Goal: Task Accomplishment & Management: Manage account settings

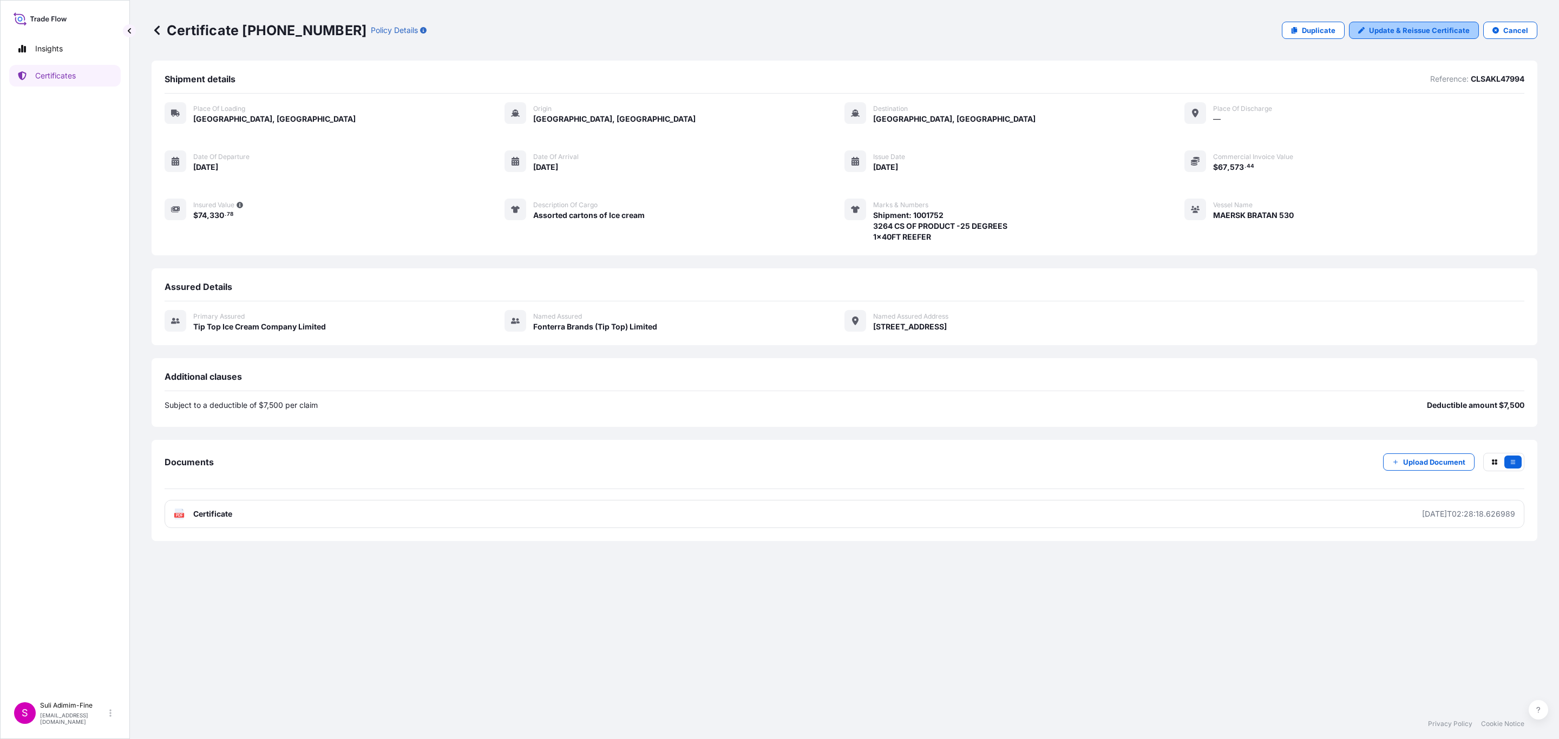
click at [1386, 28] on p "Update & Reissue Certificate" at bounding box center [1419, 30] width 101 height 11
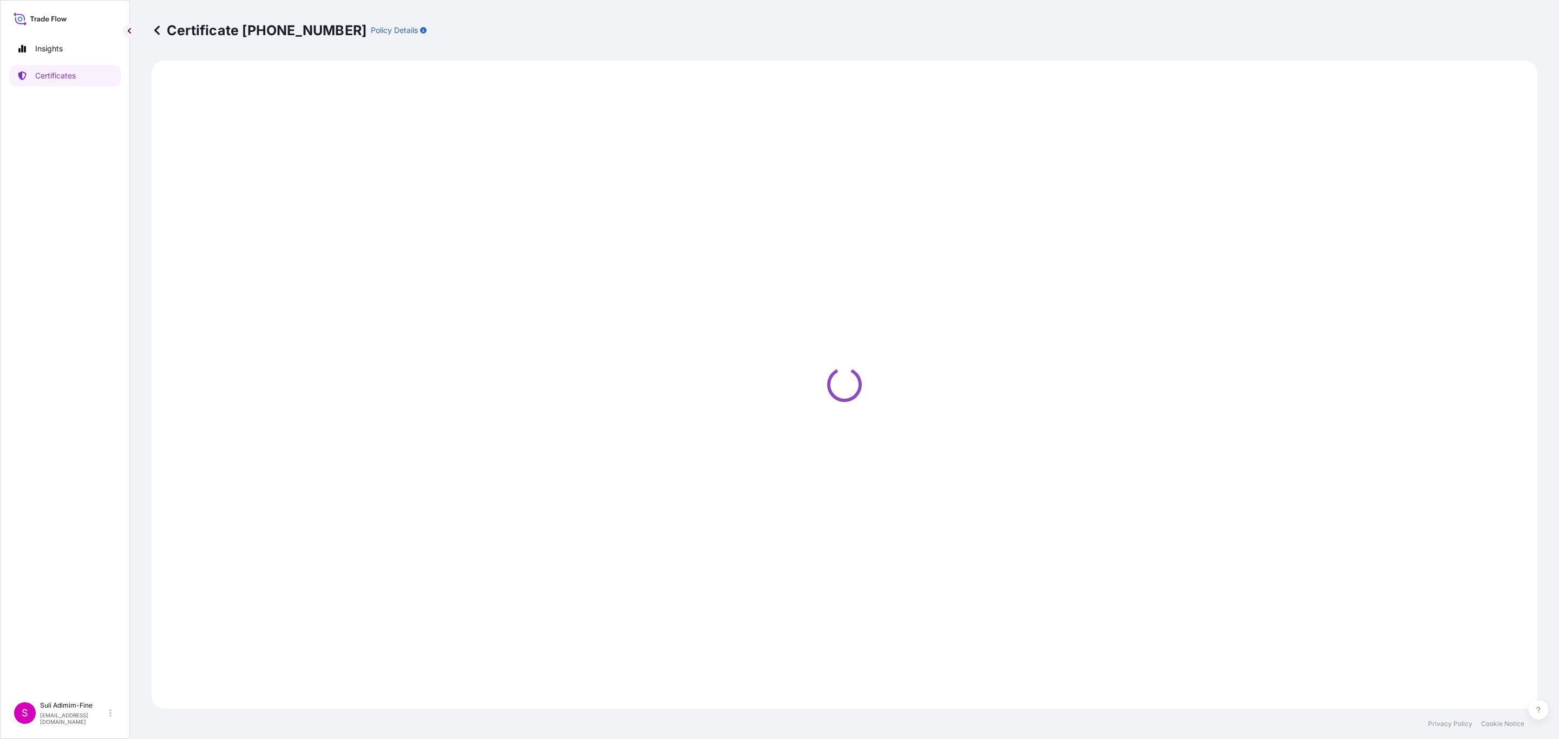
select select "Road / [GEOGRAPHIC_DATA]"
select select "Ocean Vessel"
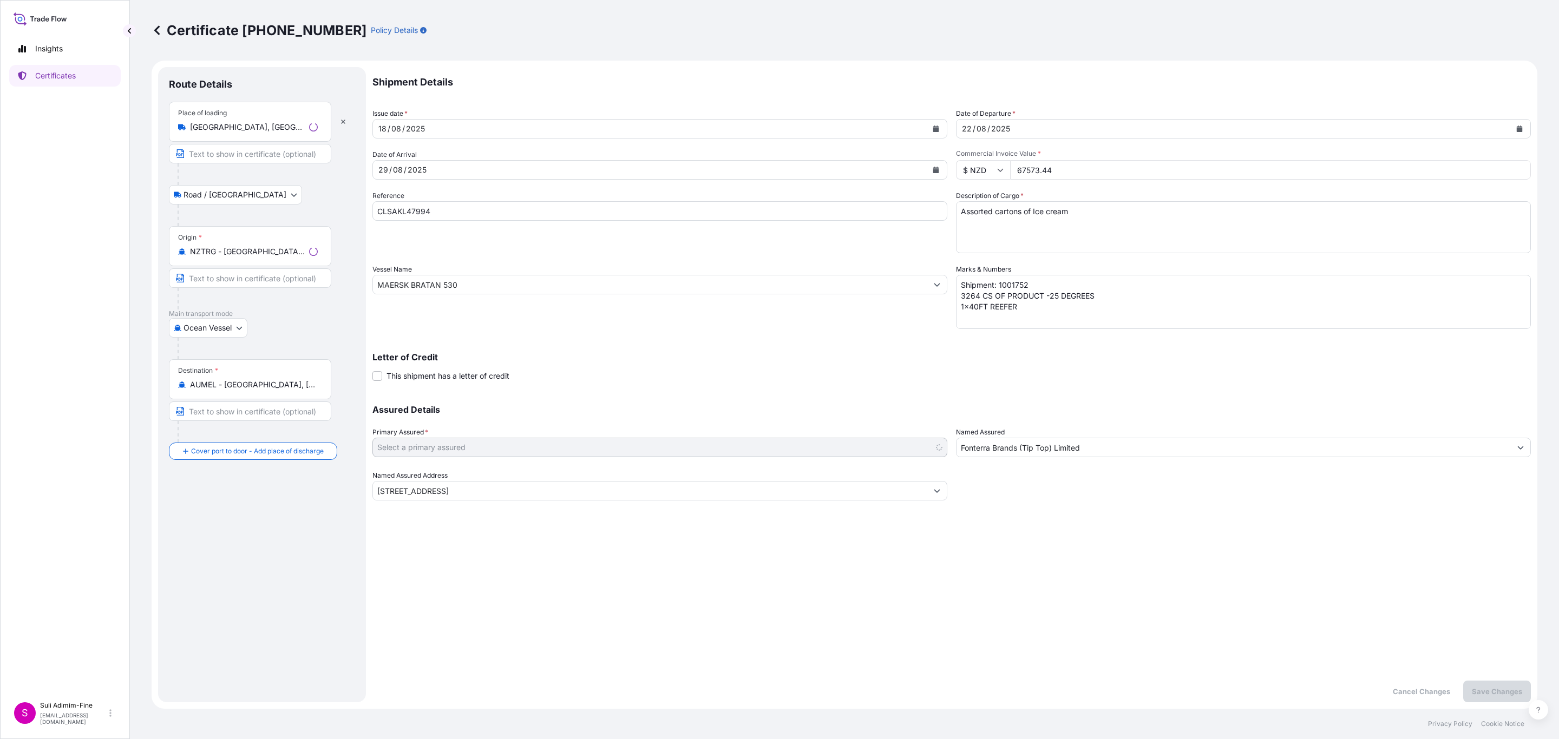
select select "31891"
click at [1390, 36] on div "Certificate [PHONE_NUMBER] Policy Details" at bounding box center [845, 30] width 1386 height 17
drag, startPoint x: 1070, startPoint y: 169, endPoint x: 993, endPoint y: 169, distance: 77.4
click at [991, 168] on div "$ NZD 67573.44" at bounding box center [1243, 169] width 575 height 19
type input "68843.20"
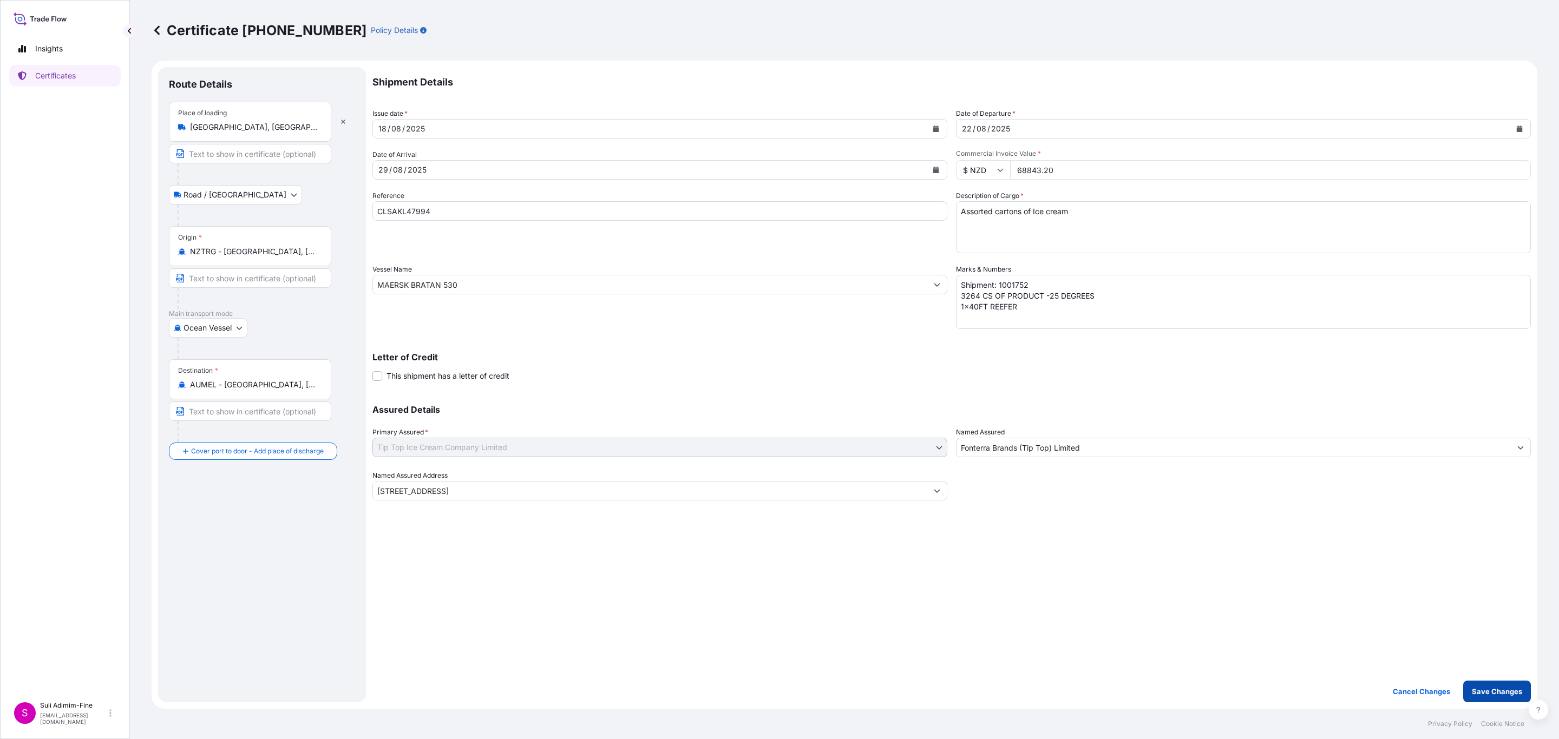
click at [1499, 692] on p "Save Changes" at bounding box center [1497, 691] width 50 height 11
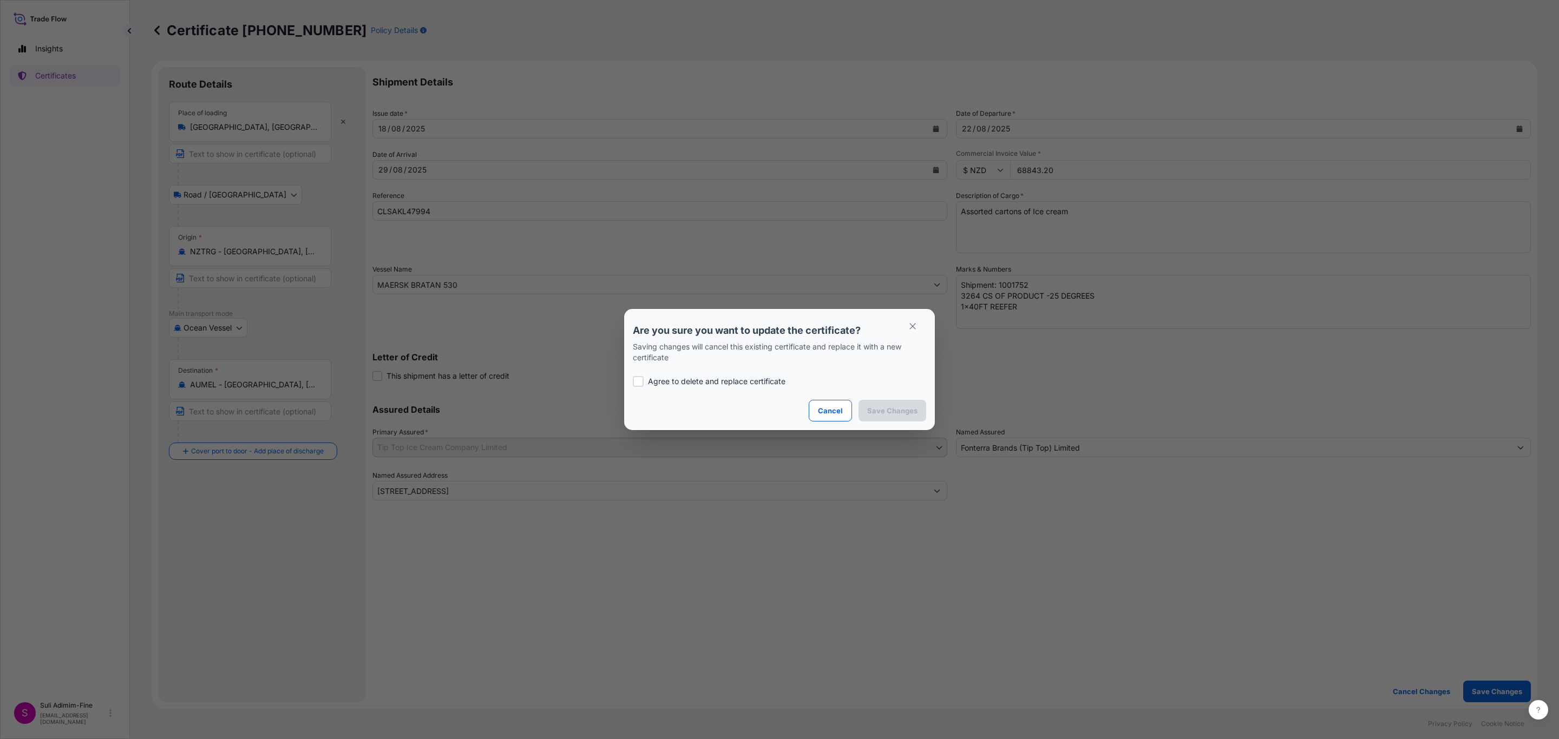
click at [644, 381] on label "Agree to delete and replace certificate" at bounding box center [779, 381] width 293 height 11
checkbox input "true"
click at [891, 413] on p "Save Changes" at bounding box center [892, 410] width 50 height 11
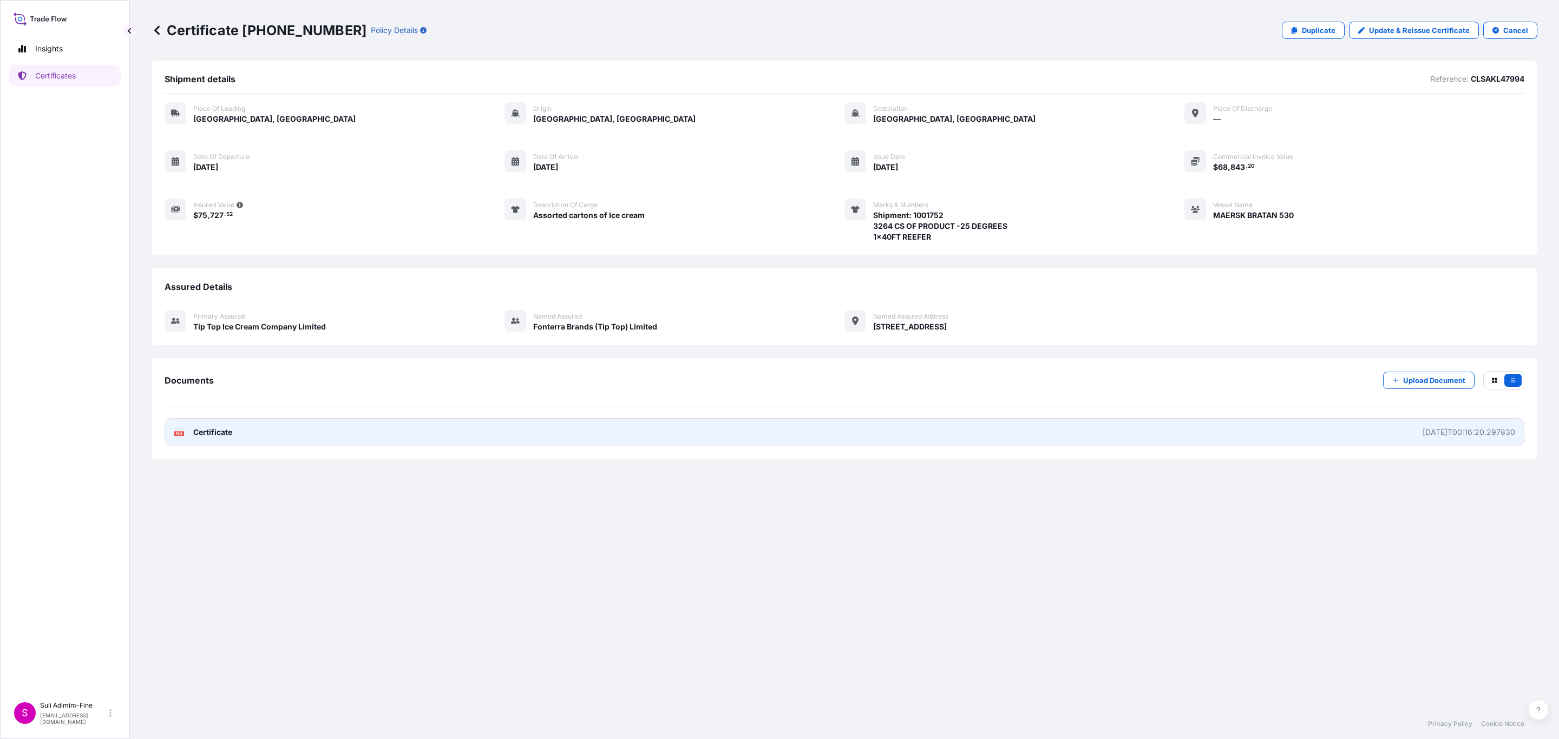
click at [225, 432] on span "Certificate" at bounding box center [212, 432] width 39 height 11
